Goal: Information Seeking & Learning: Understand process/instructions

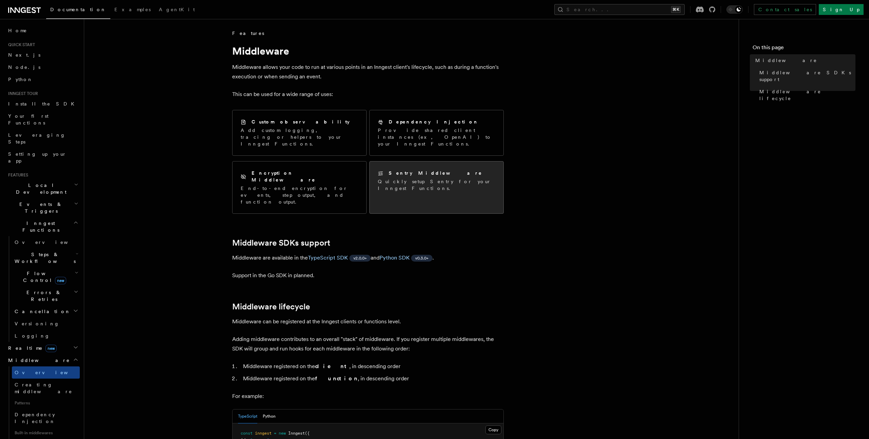
click at [430, 171] on div "Sentry Middleware Quickly setup Sentry for your Inngest Functions." at bounding box center [436, 181] width 117 height 22
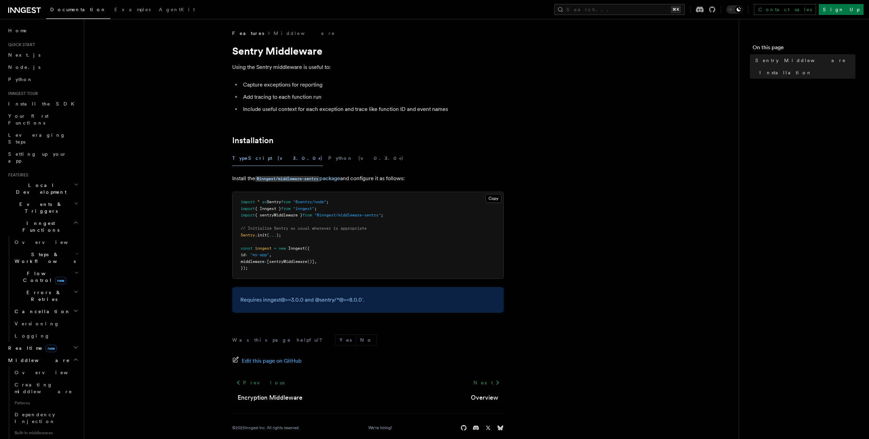
click at [290, 216] on span "{ sentryMiddleware }" at bounding box center [279, 215] width 48 height 5
copy code "import { sentryMiddleware } from "@inngest/middleware-sentry" ;"
click at [344, 248] on pre "import * as Sentry from "@sentry/node" ; import { Inngest } from "inngest" ; im…" at bounding box center [368, 235] width 271 height 87
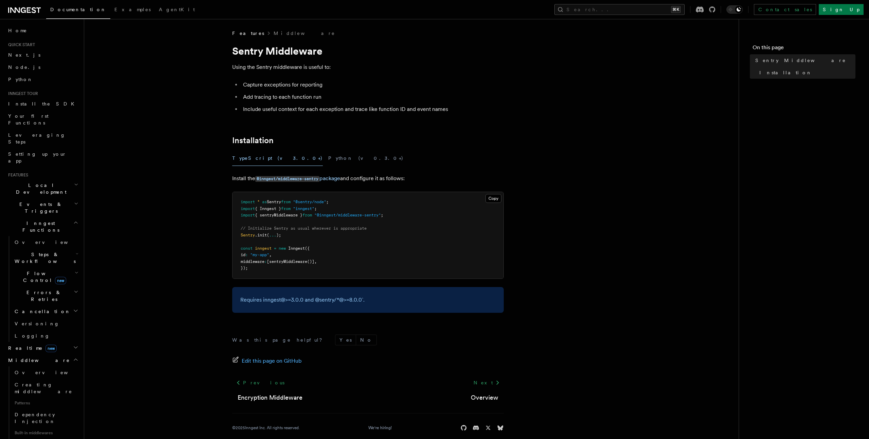
click at [260, 113] on li "Include useful context for each exception and trace like function ID and event …" at bounding box center [372, 110] width 263 height 10
click at [261, 114] on li "Include useful context for each exception and trace like function ID and event …" at bounding box center [372, 110] width 263 height 10
drag, startPoint x: 261, startPoint y: 114, endPoint x: 241, endPoint y: 81, distance: 38.4
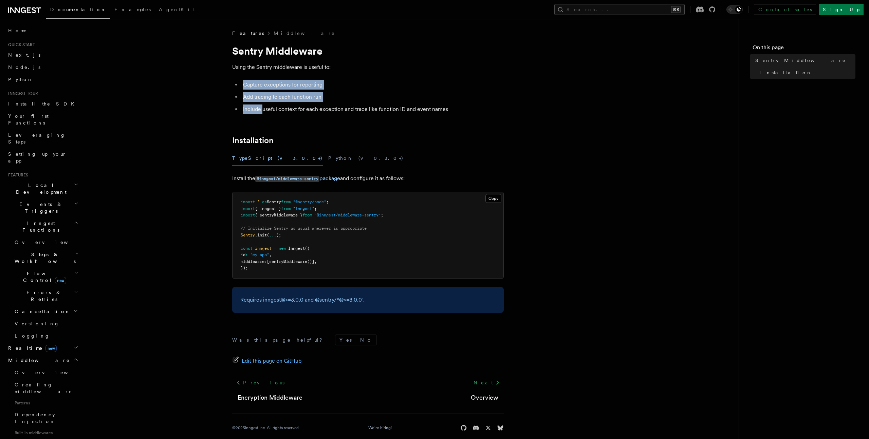
click at [241, 81] on ul "Capture exceptions for reporting Add tracing to each function run Include usefu…" at bounding box center [368, 97] width 272 height 34
click at [241, 81] on li "Capture exceptions for reporting" at bounding box center [372, 85] width 263 height 10
drag, startPoint x: 241, startPoint y: 81, endPoint x: 287, endPoint y: 129, distance: 66.0
click at [287, 129] on article "Features Middleware Sentry Middleware Using the Sentry middleware is useful to:…" at bounding box center [411, 239] width 633 height 418
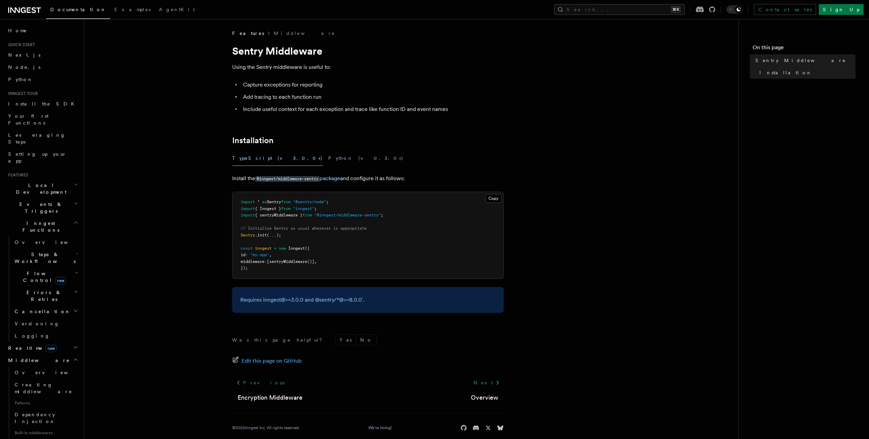
scroll to position [8, 0]
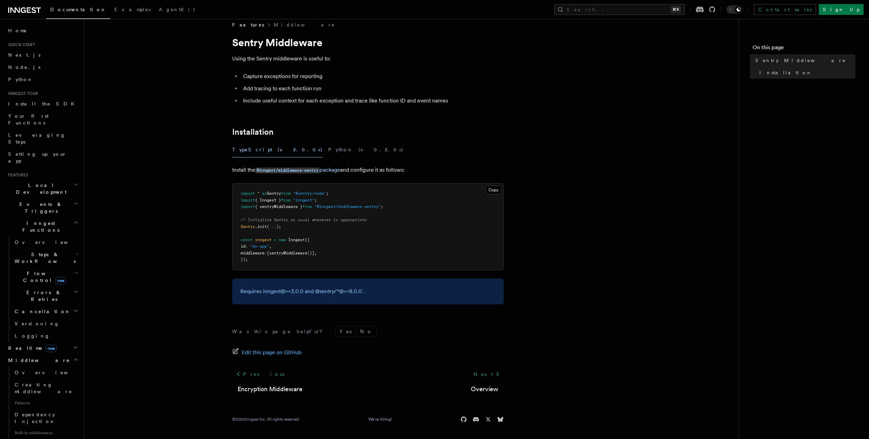
click at [288, 292] on p "Requires inngest@>=3.0.0 and @sentry/*@>=8.0.0`." at bounding box center [367, 292] width 255 height 10
click at [292, 306] on article "Features Middleware Sentry Middleware Using the Sentry middleware is useful to:…" at bounding box center [411, 230] width 633 height 418
click at [301, 172] on code "@inngest/middleware-sentry" at bounding box center [287, 171] width 64 height 6
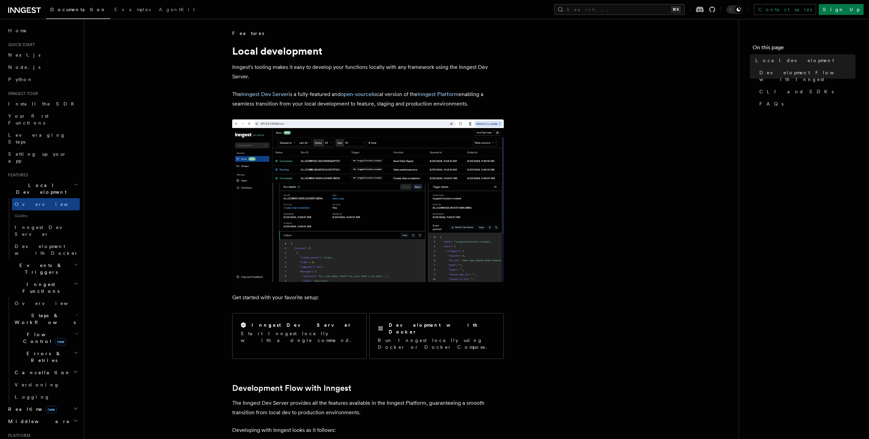
click at [348, 176] on img at bounding box center [368, 201] width 272 height 163
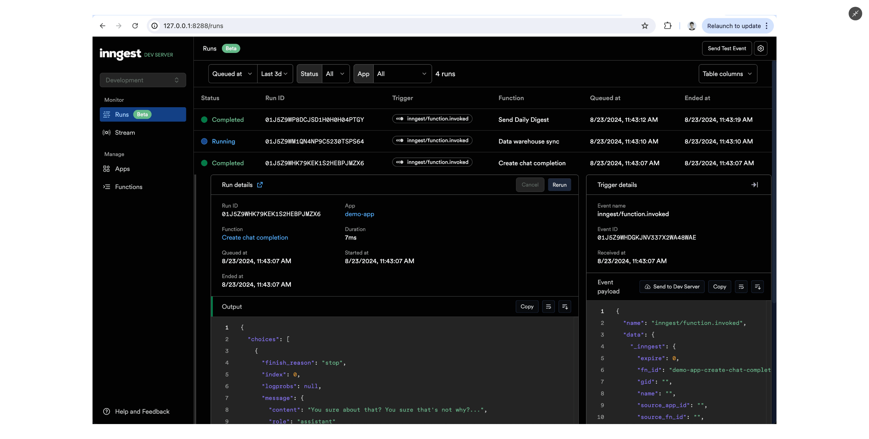
click at [321, 6] on div at bounding box center [434, 219] width 869 height 439
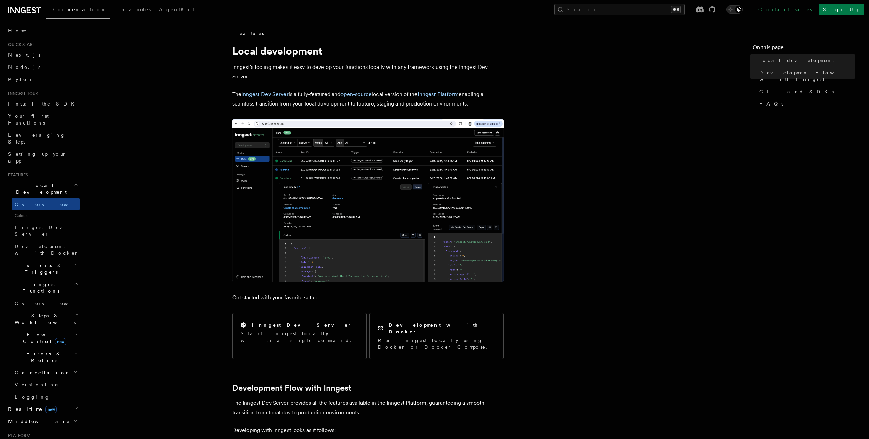
click at [331, 132] on img at bounding box center [368, 201] width 272 height 163
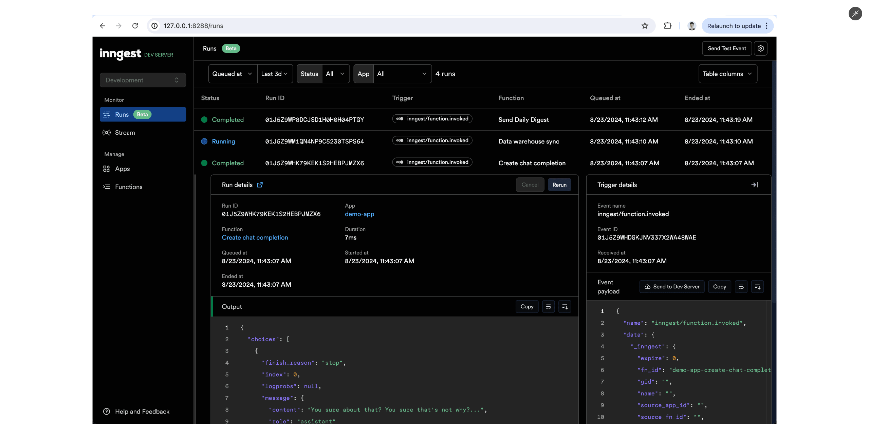
click at [340, 18] on img at bounding box center [435, 219] width 684 height 409
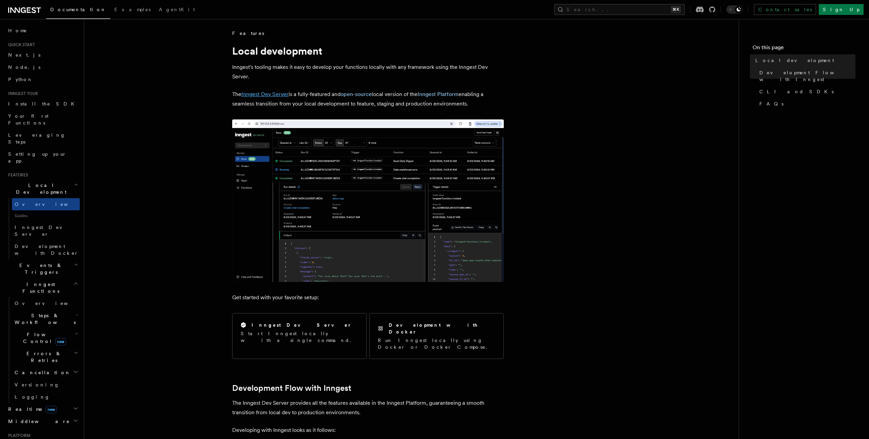
click at [275, 95] on link "Inngest Dev Server" at bounding box center [264, 94] width 47 height 6
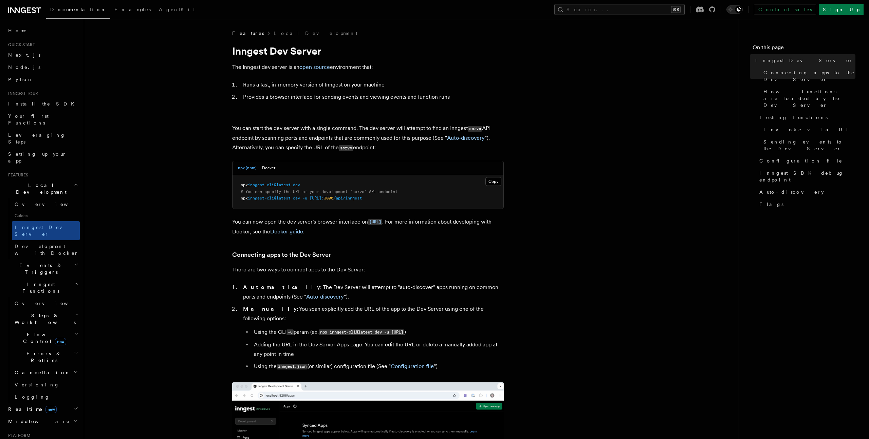
scroll to position [199, 0]
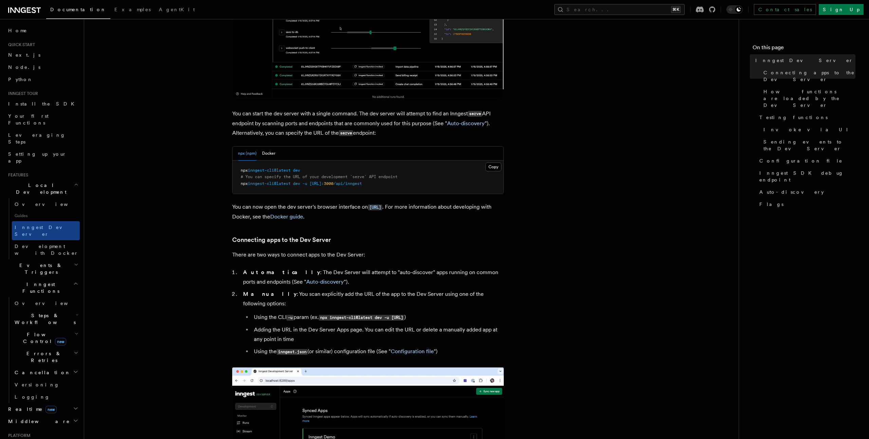
click at [293, 172] on span at bounding box center [292, 170] width 2 height 5
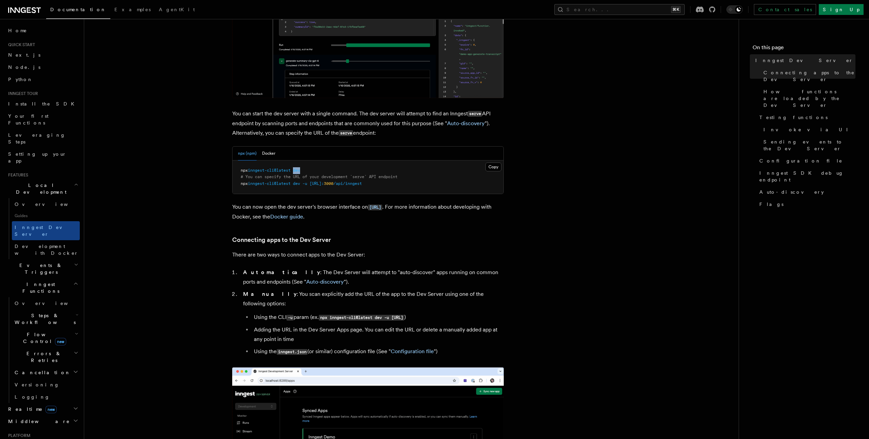
click at [293, 172] on span at bounding box center [292, 170] width 2 height 5
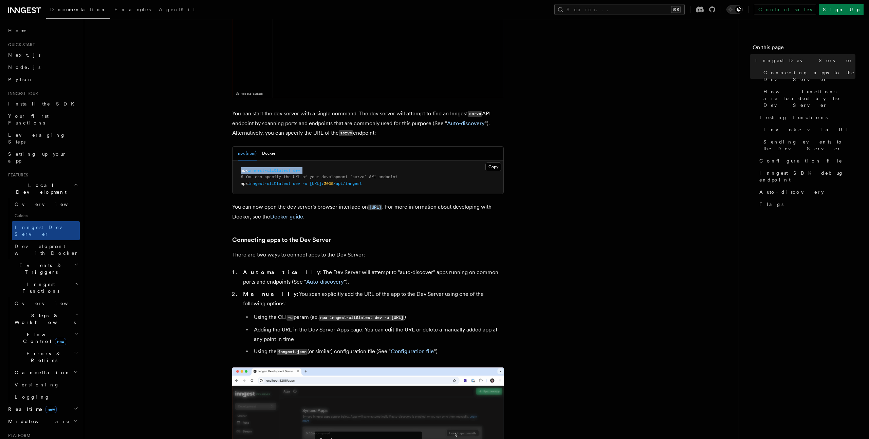
click at [293, 172] on span at bounding box center [292, 170] width 2 height 5
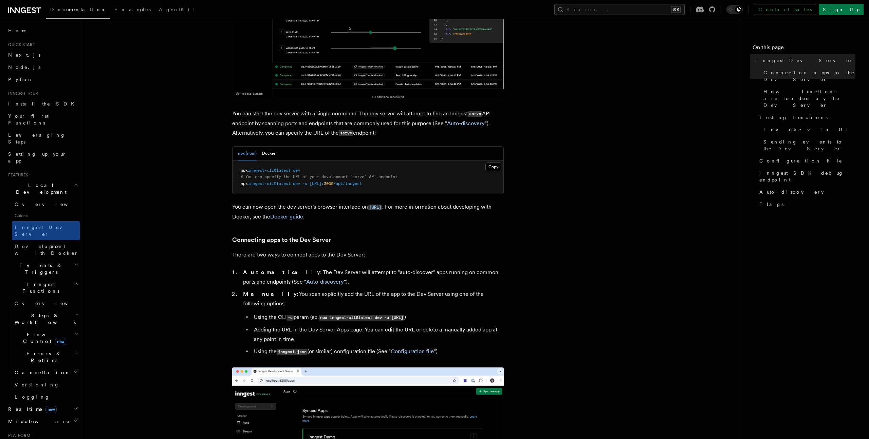
click at [298, 185] on span "dev" at bounding box center [296, 183] width 7 height 5
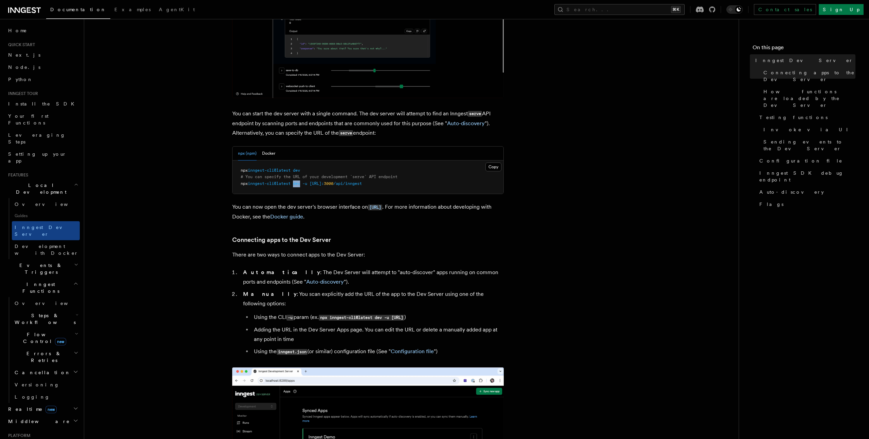
click at [298, 185] on span "dev" at bounding box center [296, 183] width 7 height 5
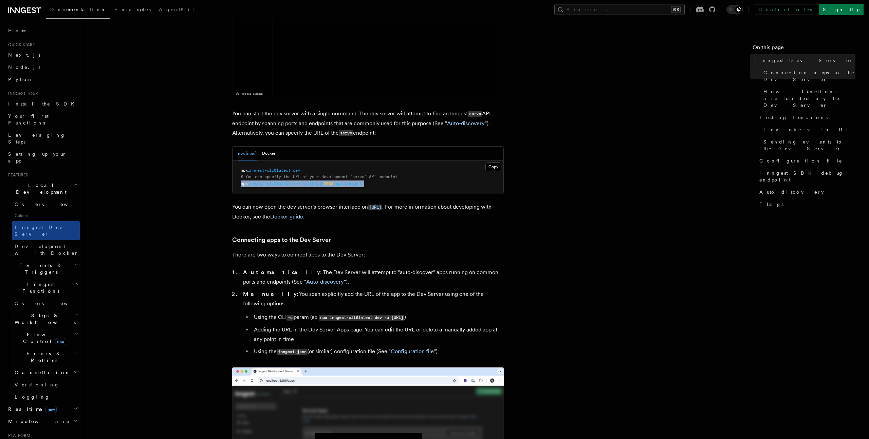
click at [298, 185] on span "dev" at bounding box center [296, 183] width 7 height 5
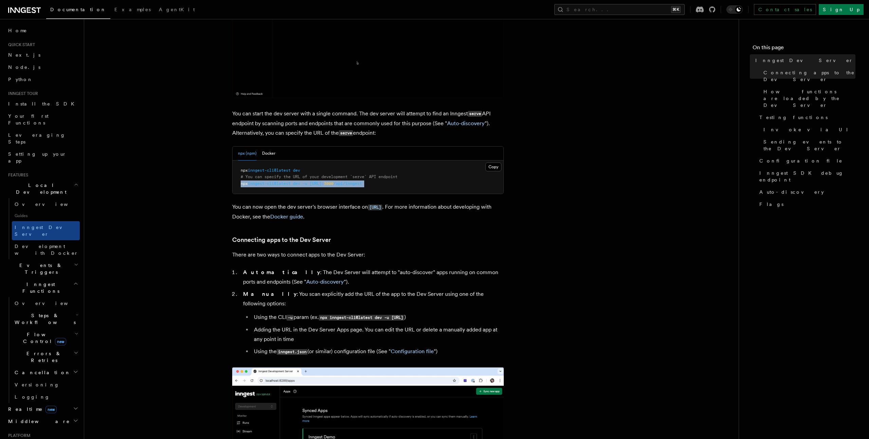
copy article "npx inngest-cli@latest dev -u http://localhost: 3000 /api/inngest"
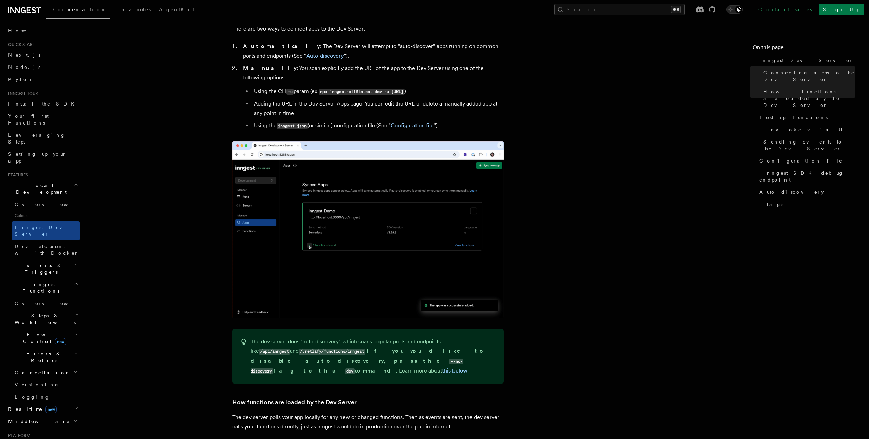
scroll to position [394, 0]
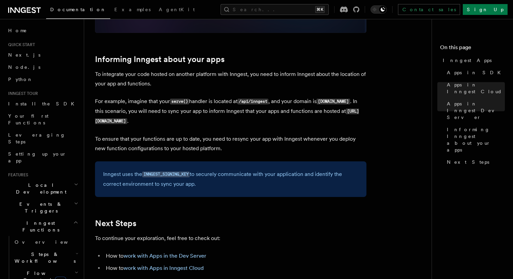
scroll to position [1015, 0]
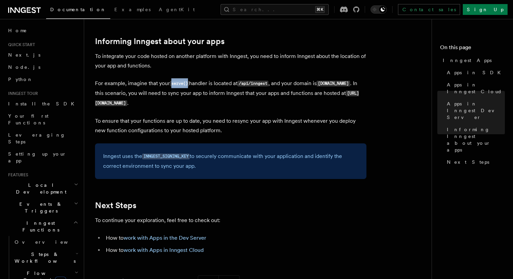
drag, startPoint x: 188, startPoint y: 84, endPoint x: 170, endPoint y: 84, distance: 18.0
click at [170, 84] on code "serve()" at bounding box center [179, 84] width 19 height 6
copy code "serve()"
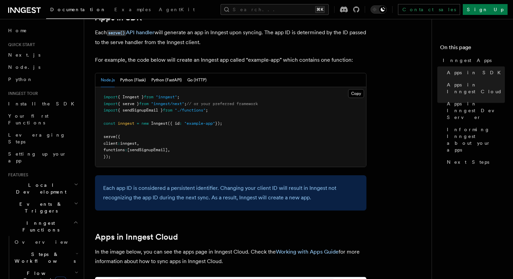
scroll to position [349, 0]
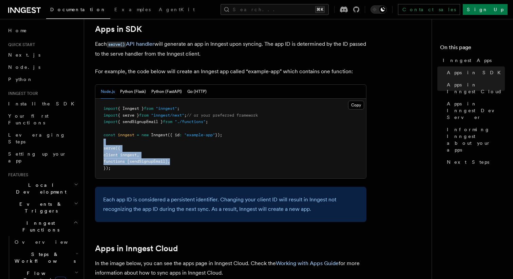
drag, startPoint x: 168, startPoint y: 143, endPoint x: 202, endPoint y: 165, distance: 40.3
click at [202, 165] on pre "import { Inngest } from "inngest" ; import { serve } from "inngest/next" ; // o…" at bounding box center [230, 139] width 271 height 80
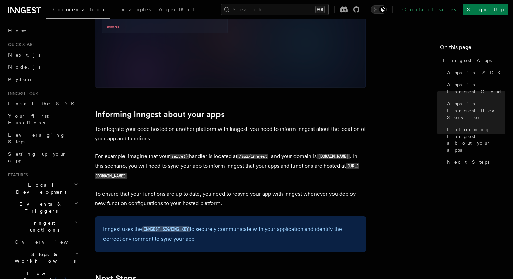
scroll to position [1124, 0]
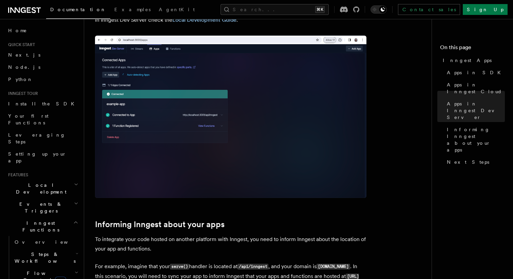
scroll to position [722, 0]
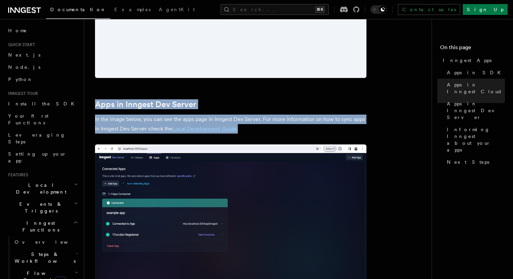
drag, startPoint x: 147, startPoint y: 136, endPoint x: 147, endPoint y: 88, distance: 48.2
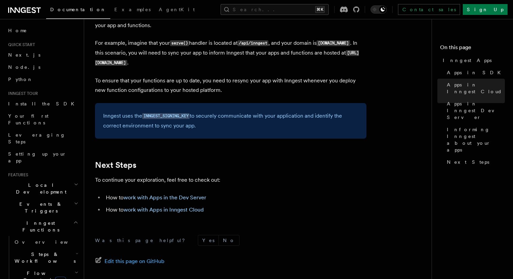
scroll to position [1124, 0]
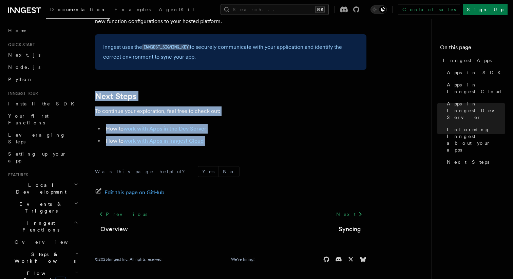
drag, startPoint x: 147, startPoint y: 88, endPoint x: 186, endPoint y: 151, distance: 74.0
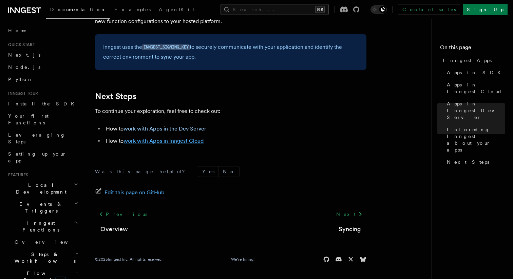
click at [176, 143] on link "work with Apps in Inngest Cloud" at bounding box center [164, 141] width 80 height 6
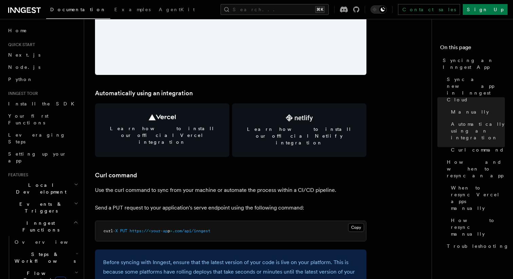
scroll to position [826, 0]
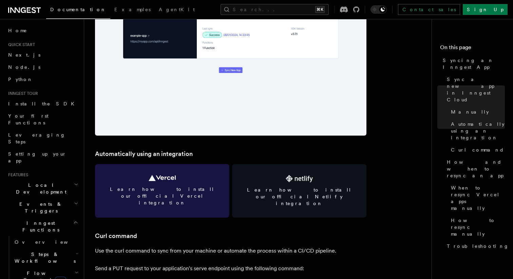
click at [180, 172] on link "Learn how to install our official Vercel integration" at bounding box center [162, 191] width 134 height 54
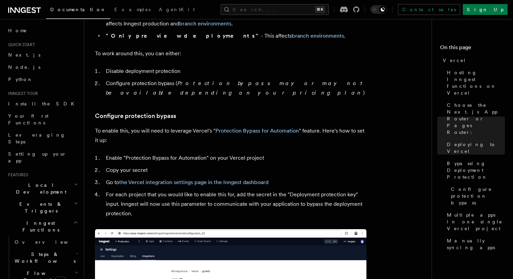
scroll to position [499, 0]
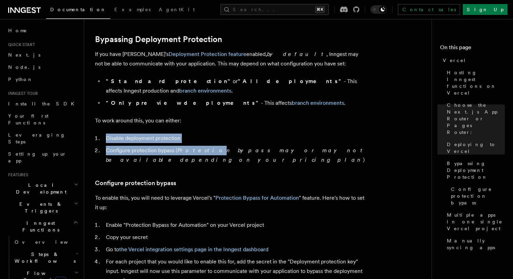
drag, startPoint x: 184, startPoint y: 115, endPoint x: 199, endPoint y: 146, distance: 34.6
click at [199, 146] on article "Platform Deployment Cloud Providers Setup Vercel Inngest enables you to host yo…" at bounding box center [260, 237] width 331 height 1414
click at [199, 146] on li "Configure protection bypass ( Protection bypass may or may not be available dep…" at bounding box center [235, 155] width 263 height 19
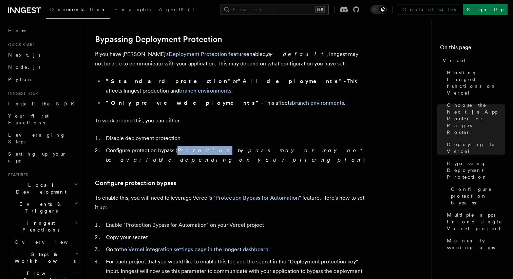
click at [199, 146] on li "Configure protection bypass ( Protection bypass may or may not be available dep…" at bounding box center [235, 155] width 263 height 19
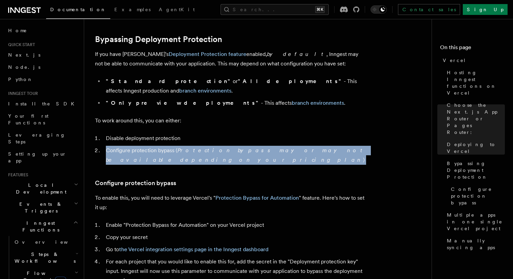
click at [199, 146] on li "Configure protection bypass ( Protection bypass may or may not be available dep…" at bounding box center [235, 155] width 263 height 19
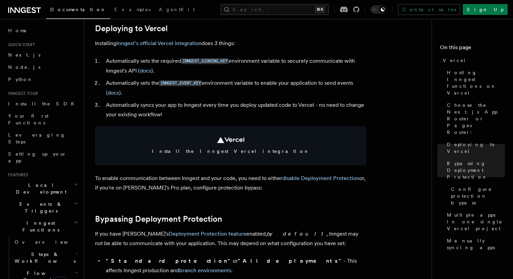
scroll to position [240, 0]
